Goal: Transaction & Acquisition: Book appointment/travel/reservation

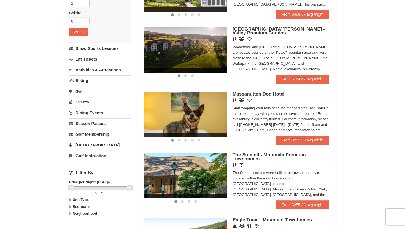
scroll to position [99, 0]
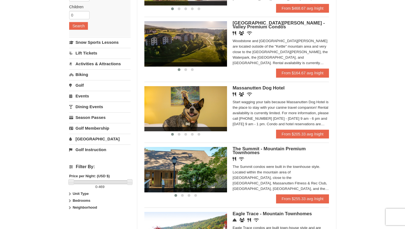
click at [109, 61] on link "Activities & Attractions" at bounding box center [99, 64] width 61 height 10
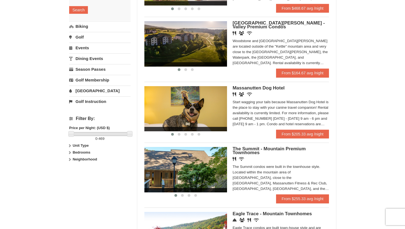
click at [55, 37] on div "× Categories Map List Filter My Itinerary Questions? 1-540-289-9441 Lodging Arr…" at bounding box center [202, 162] width 405 height 485
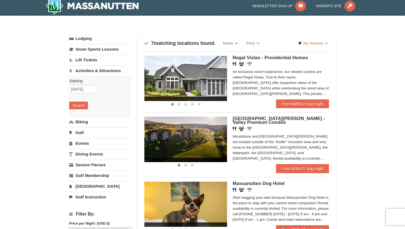
scroll to position [0, 0]
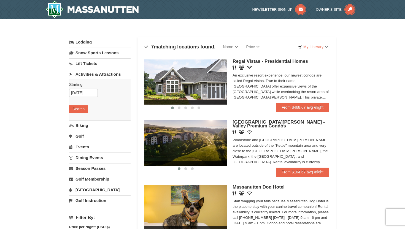
click at [88, 74] on link "Activities & Attractions" at bounding box center [99, 74] width 61 height 10
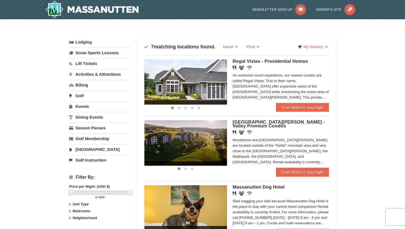
click at [83, 83] on link "Biking" at bounding box center [99, 85] width 61 height 10
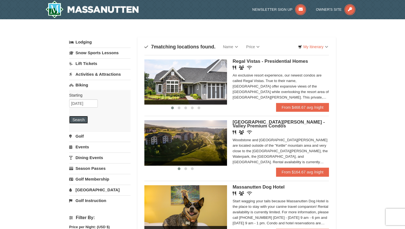
click at [80, 119] on button "Search" at bounding box center [78, 120] width 19 height 8
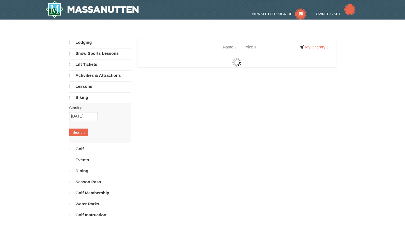
select select "9"
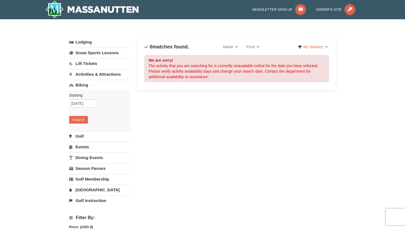
click at [81, 137] on link "Golf" at bounding box center [99, 136] width 61 height 10
click at [78, 131] on button "Search" at bounding box center [78, 131] width 19 height 8
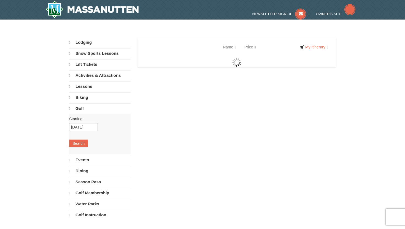
select select "9"
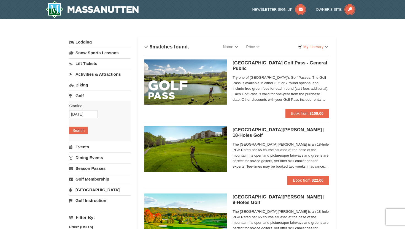
click at [88, 64] on link "Lift Tickets" at bounding box center [99, 63] width 61 height 10
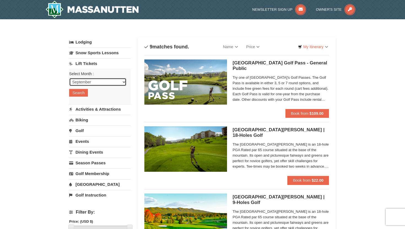
click at [122, 81] on select "September October November December January February March April May June July …" at bounding box center [97, 82] width 57 height 8
click at [69, 78] on select "September October November December January February March April May June July …" at bounding box center [97, 82] width 57 height 8
click at [76, 90] on button "Search" at bounding box center [78, 93] width 19 height 8
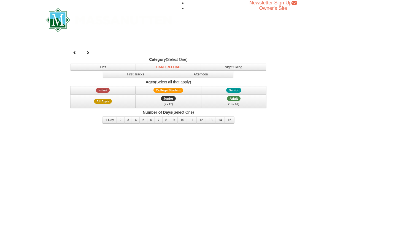
select select "9"
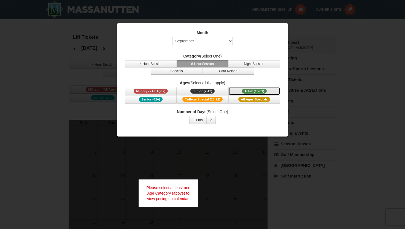
click at [258, 90] on span "Adult (13-61)" at bounding box center [254, 91] width 25 height 5
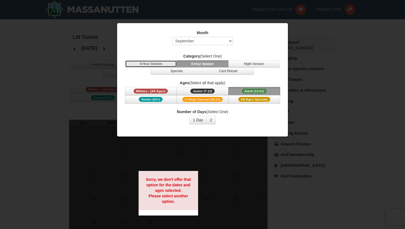
click at [154, 63] on button "4-Hour Session" at bounding box center [151, 63] width 52 height 7
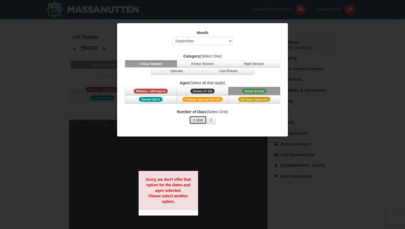
click at [196, 119] on button "1 Day" at bounding box center [197, 120] width 17 height 8
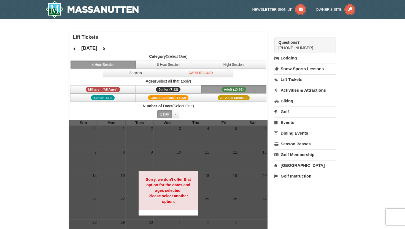
click at [297, 88] on link "Activities & Attractions" at bounding box center [304, 90] width 61 height 10
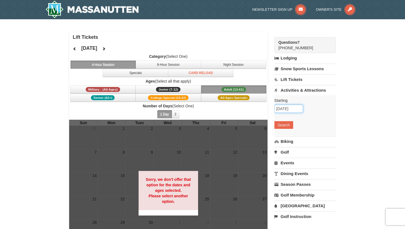
click at [291, 110] on input "[DATE]" at bounding box center [288, 109] width 29 height 8
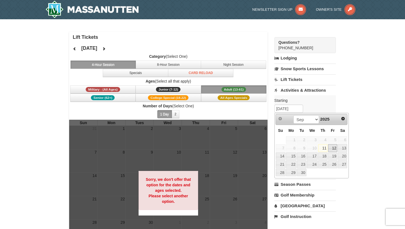
click at [332, 148] on link "12" at bounding box center [332, 148] width 9 height 8
type input "09/12/2025"
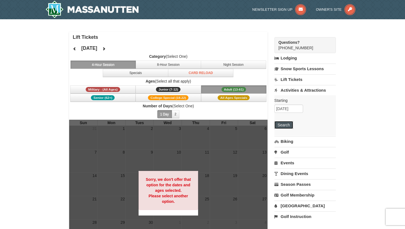
click at [286, 127] on button "Search" at bounding box center [283, 125] width 19 height 8
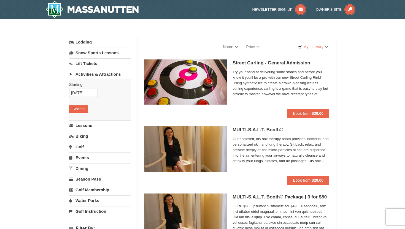
select select "9"
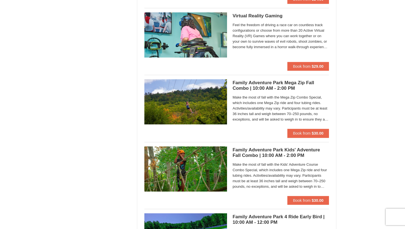
scroll to position [991, 0]
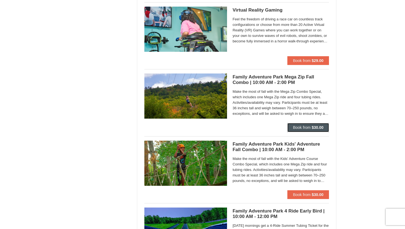
click at [301, 129] on span "Book from" at bounding box center [302, 127] width 18 height 4
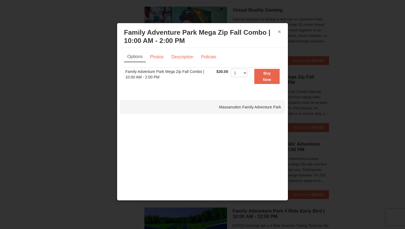
click at [278, 32] on button "×" at bounding box center [278, 32] width 3 height 6
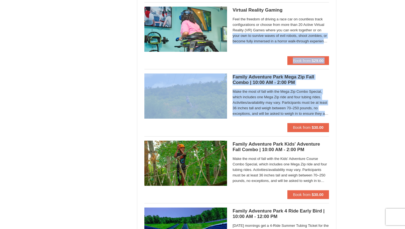
drag, startPoint x: 388, startPoint y: 119, endPoint x: 396, endPoint y: 29, distance: 90.1
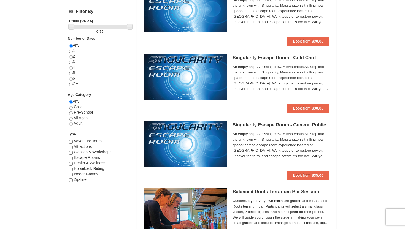
scroll to position [0, 0]
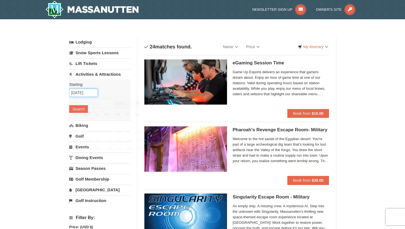
click at [78, 93] on input "09/12/2025" at bounding box center [83, 93] width 29 height 8
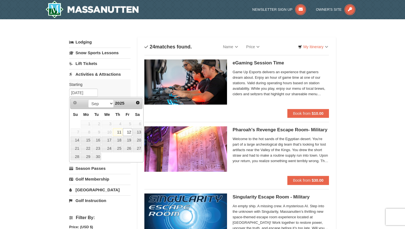
click at [115, 133] on link "11" at bounding box center [117, 132] width 9 height 8
type input "[DATE]"
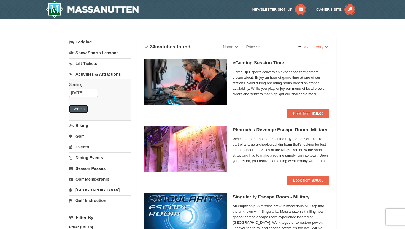
click at [77, 106] on button "Search" at bounding box center [78, 109] width 19 height 8
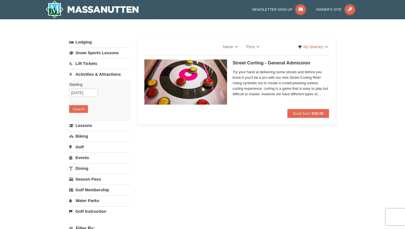
select select "9"
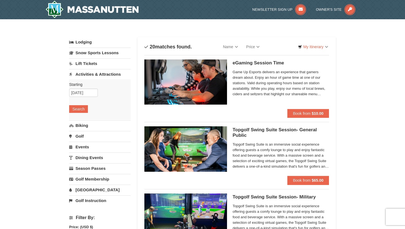
click at [77, 127] on link "Biking" at bounding box center [99, 125] width 61 height 10
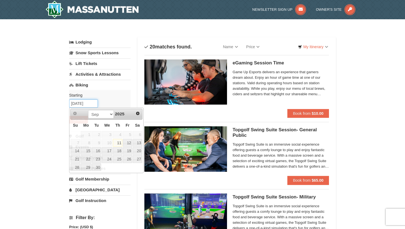
click at [80, 105] on input "[DATE]" at bounding box center [83, 103] width 29 height 8
click at [128, 147] on td "19" at bounding box center [127, 151] width 10 height 8
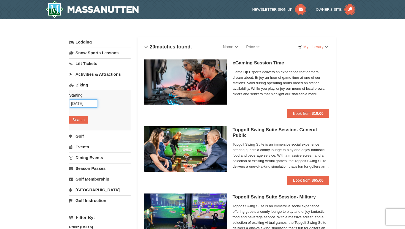
click at [79, 104] on input "09/19/2025" at bounding box center [83, 103] width 29 height 8
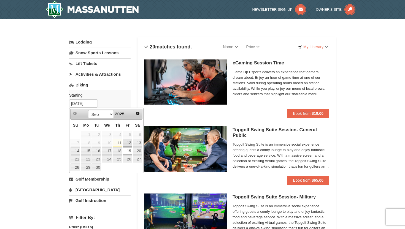
click at [129, 142] on link "12" at bounding box center [127, 143] width 9 height 8
type input "09/12/2025"
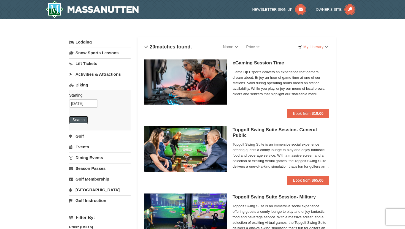
click at [73, 119] on button "Search" at bounding box center [78, 120] width 19 height 8
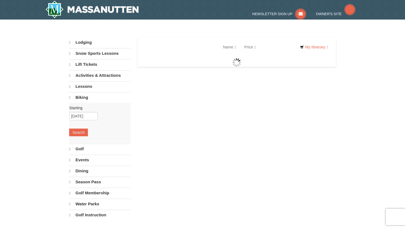
select select "9"
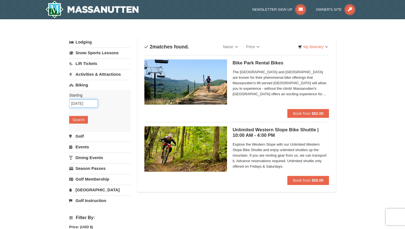
click at [83, 104] on input "09/12/2025" at bounding box center [83, 103] width 29 height 8
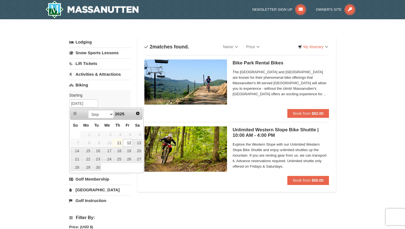
click at [116, 145] on link "11" at bounding box center [117, 143] width 9 height 8
type input "[DATE]"
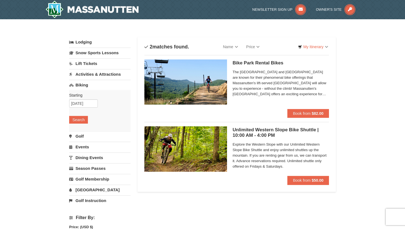
click at [80, 145] on link "Events" at bounding box center [99, 147] width 61 height 10
click at [81, 123] on input "09/12/2025" at bounding box center [83, 125] width 29 height 8
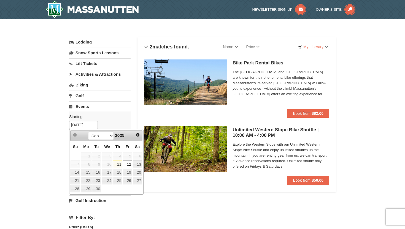
click at [118, 165] on link "11" at bounding box center [117, 164] width 9 height 8
type input "[DATE]"
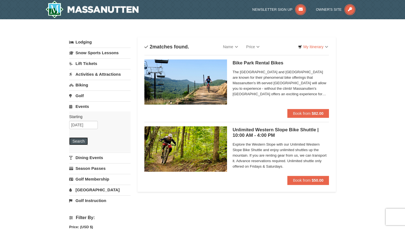
click at [77, 142] on button "Search" at bounding box center [78, 141] width 19 height 8
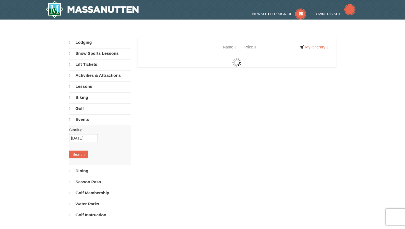
select select "9"
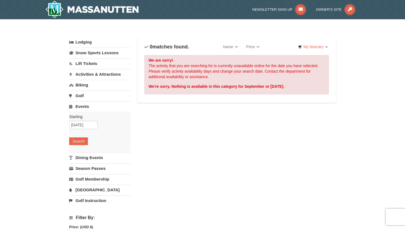
click at [89, 75] on link "Activities & Attractions" at bounding box center [99, 74] width 61 height 10
click at [78, 108] on button "Search" at bounding box center [78, 109] width 19 height 8
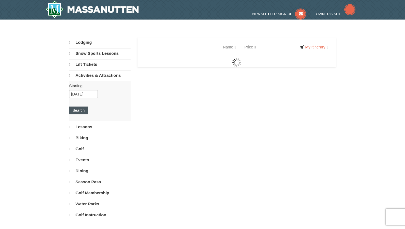
select select "9"
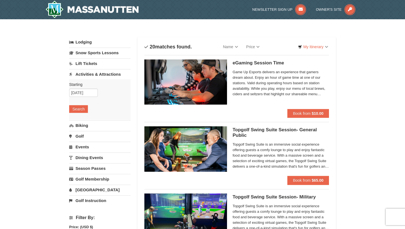
click at [80, 126] on link "Biking" at bounding box center [99, 125] width 61 height 10
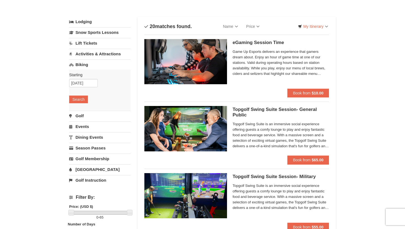
scroll to position [25, 0]
